Goal: Task Accomplishment & Management: Manage account settings

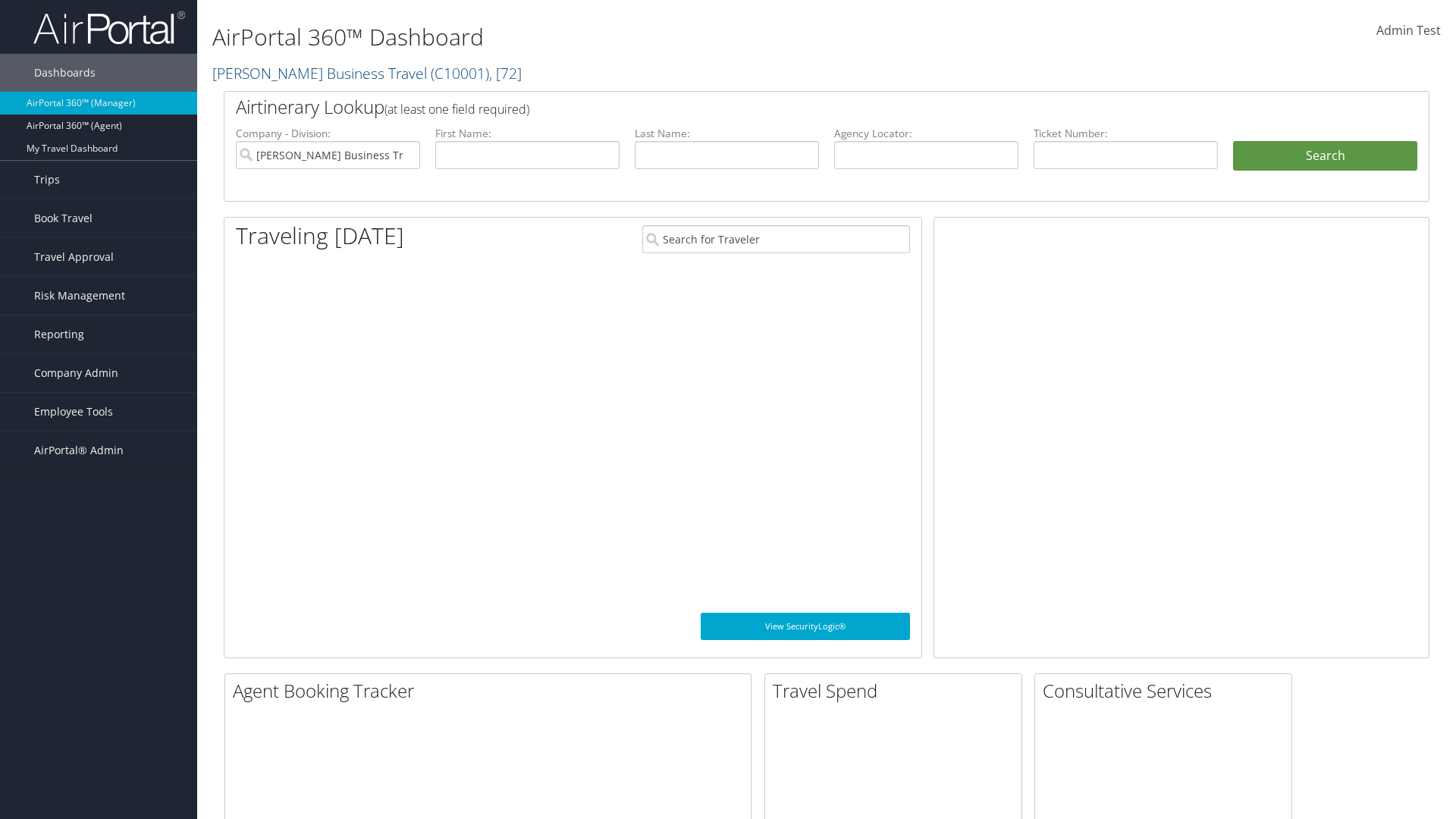
click at [98, 373] on span "Company Admin" at bounding box center [76, 373] width 84 height 38
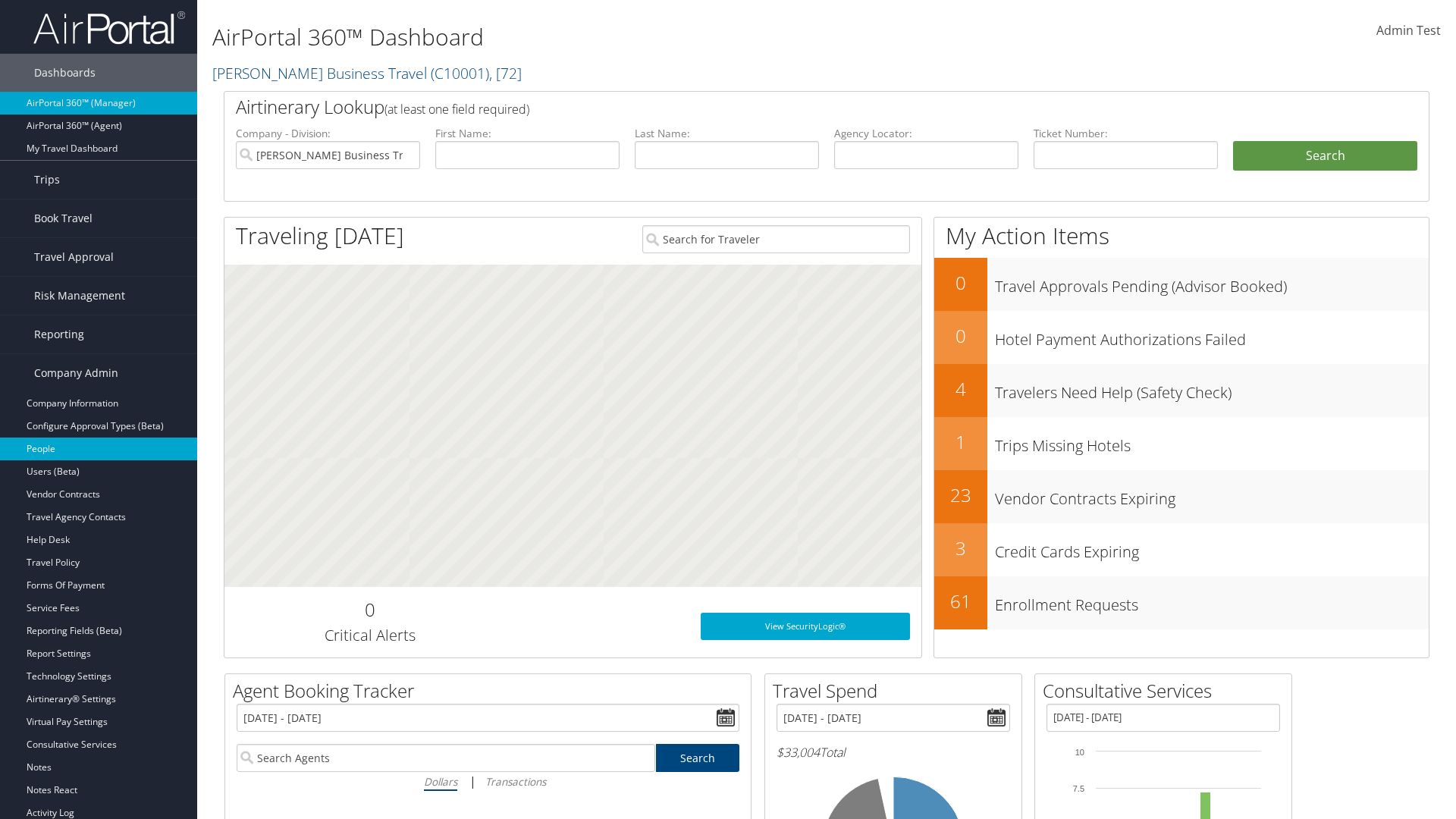
click at [98, 449] on link "People" at bounding box center [98, 448] width 197 height 22
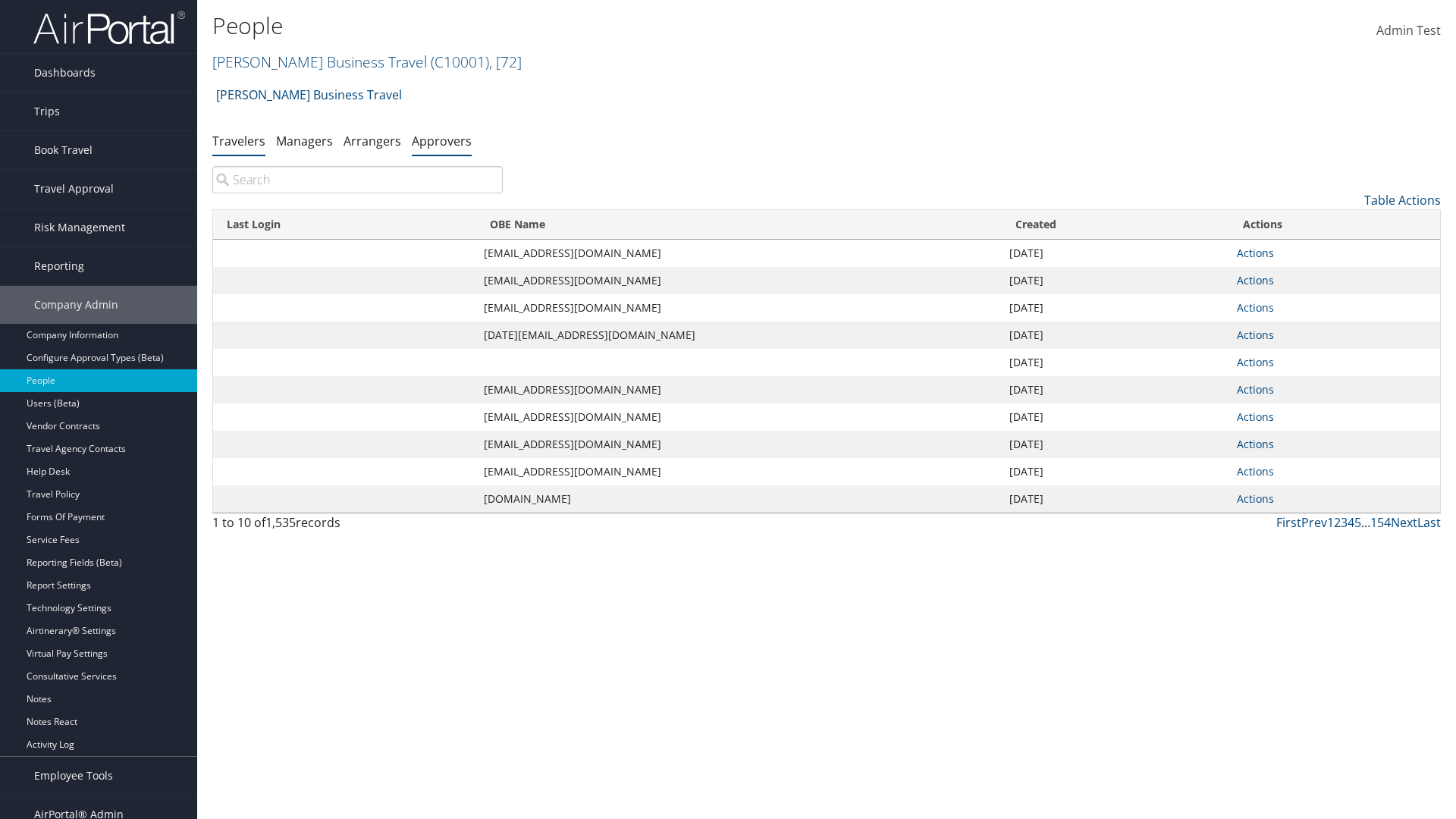
click at [441, 140] on link "Approvers" at bounding box center [441, 140] width 60 height 17
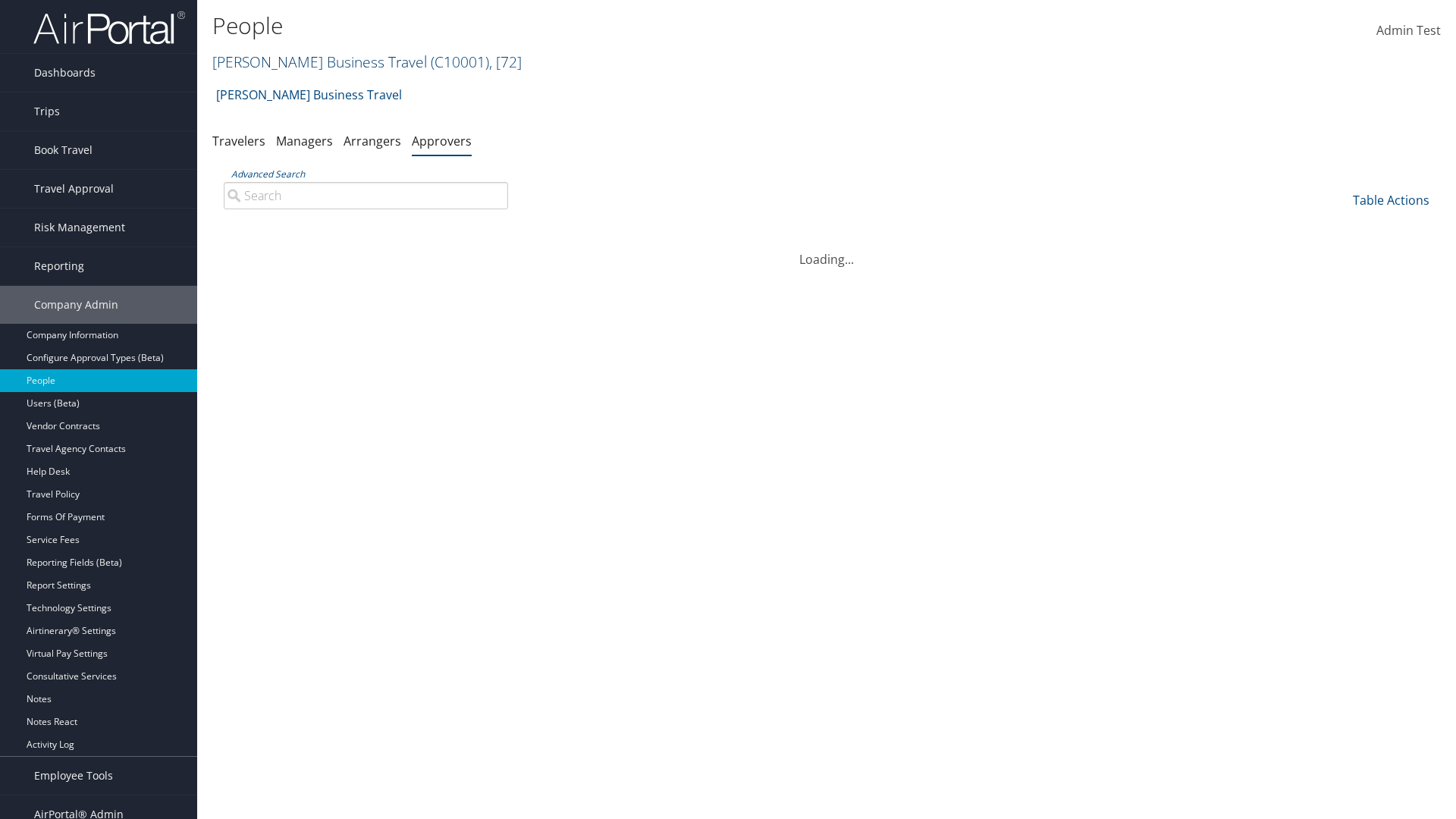
click at [312, 62] on link "[PERSON_NAME] Business Travel ( C10001 ) , [ 72 ]" at bounding box center [367, 62] width 309 height 21
click at [0, 0] on input "search" at bounding box center [0, 0] width 0 height 0
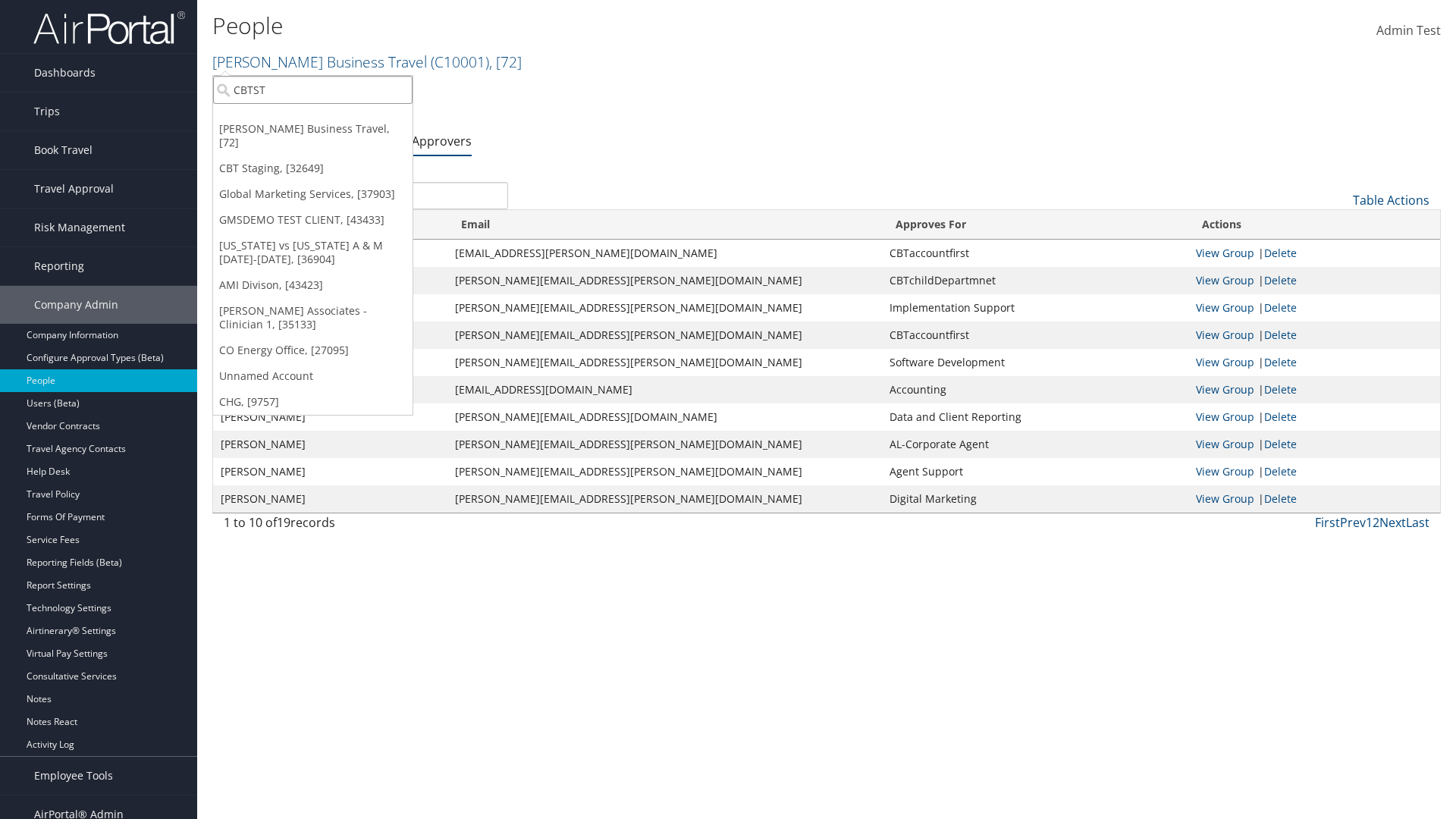
type input "CBTSTG"
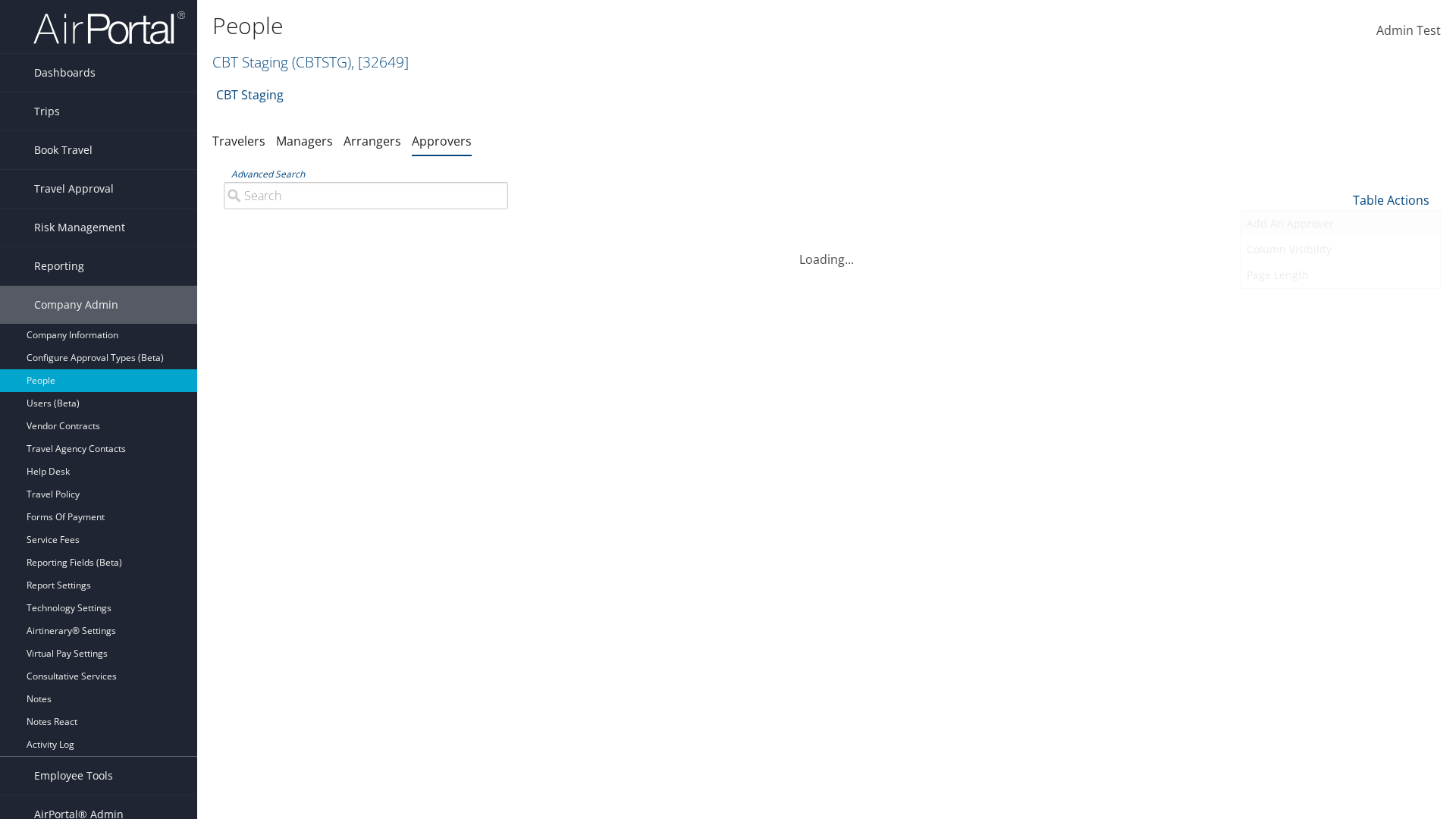
click at [1340, 224] on link "Add An Approver" at bounding box center [1340, 224] width 199 height 26
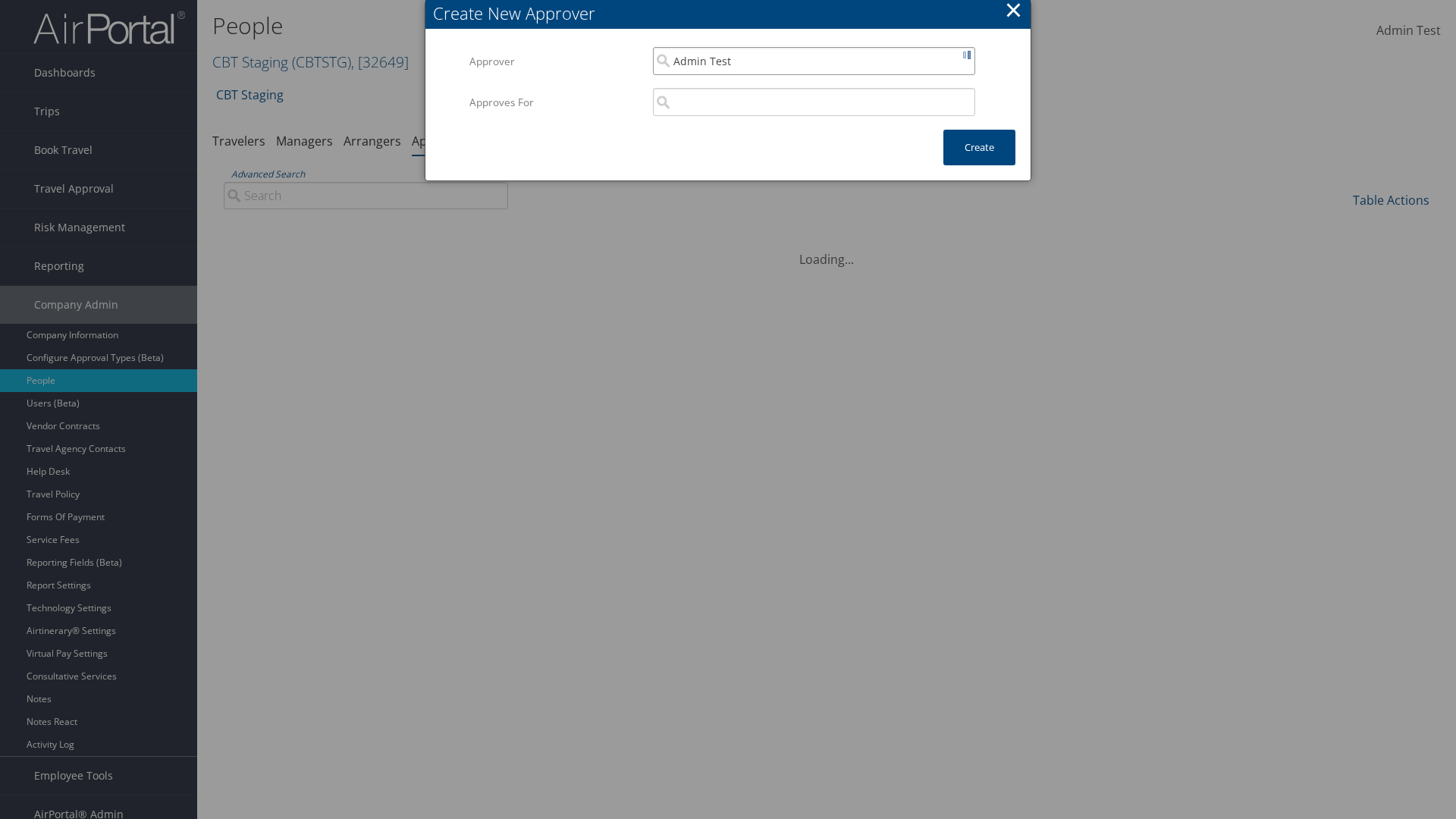
type input "Admin Test"
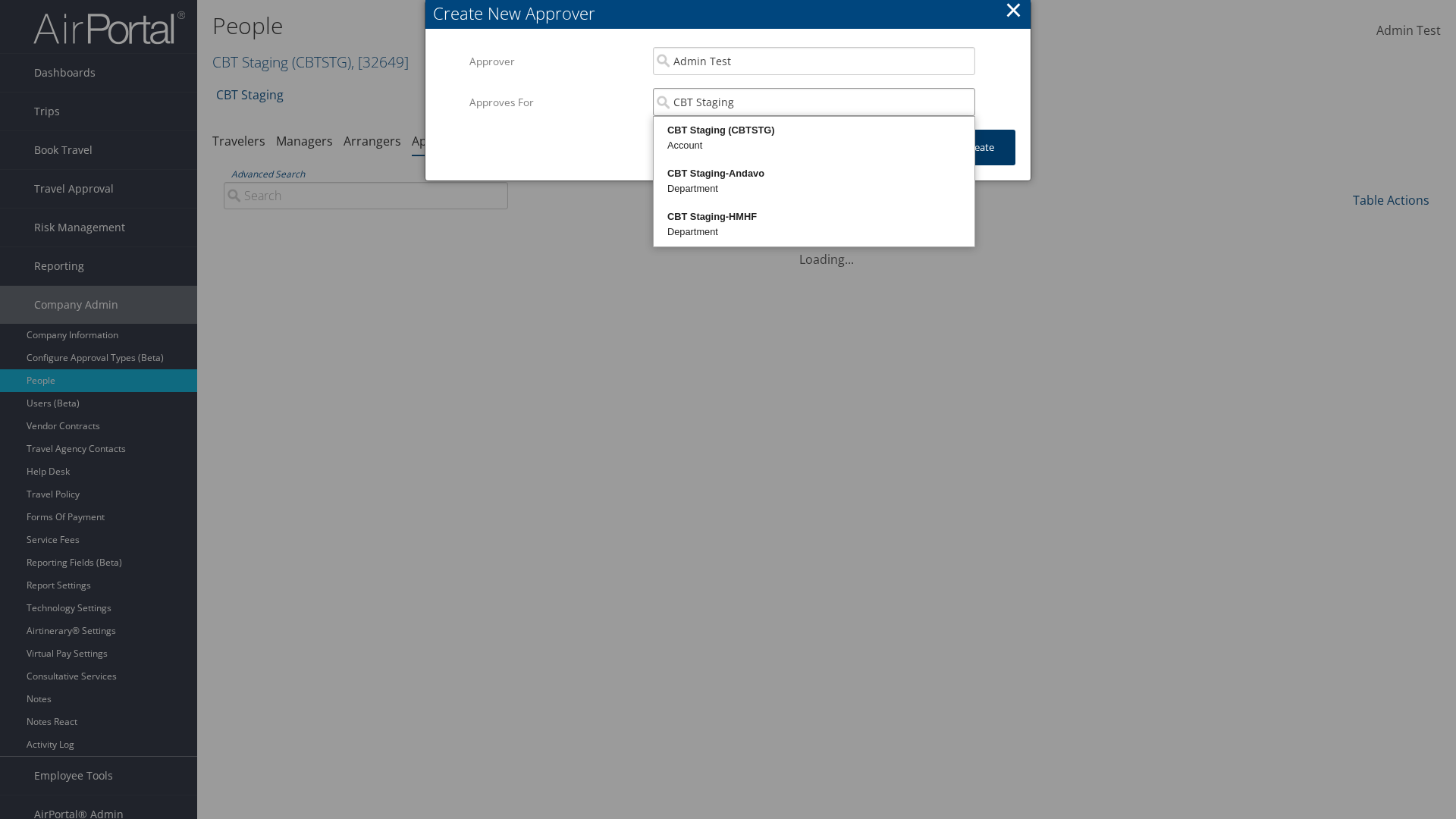
click at [814, 131] on div "CBT Staging (CBTSTG)" at bounding box center [814, 130] width 317 height 15
type input "CBT Staging"
click at [979, 147] on button "Create" at bounding box center [979, 148] width 72 height 36
